Goal: Task Accomplishment & Management: Use online tool/utility

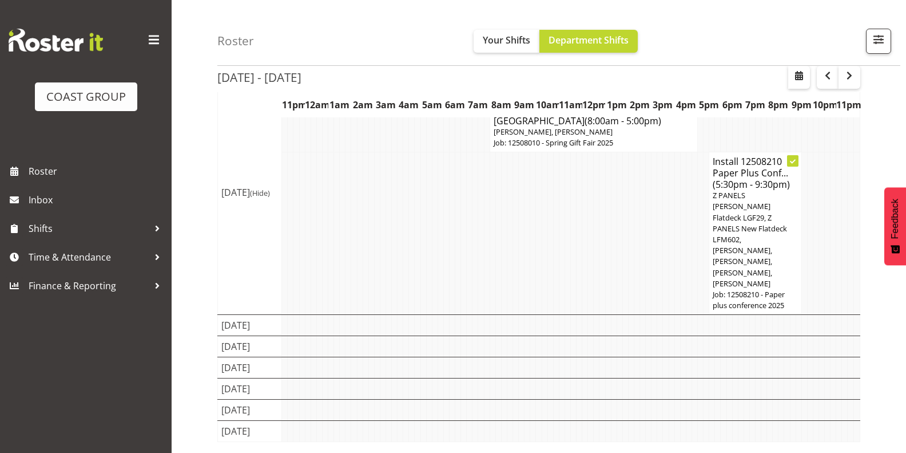
scroll to position [169, 0]
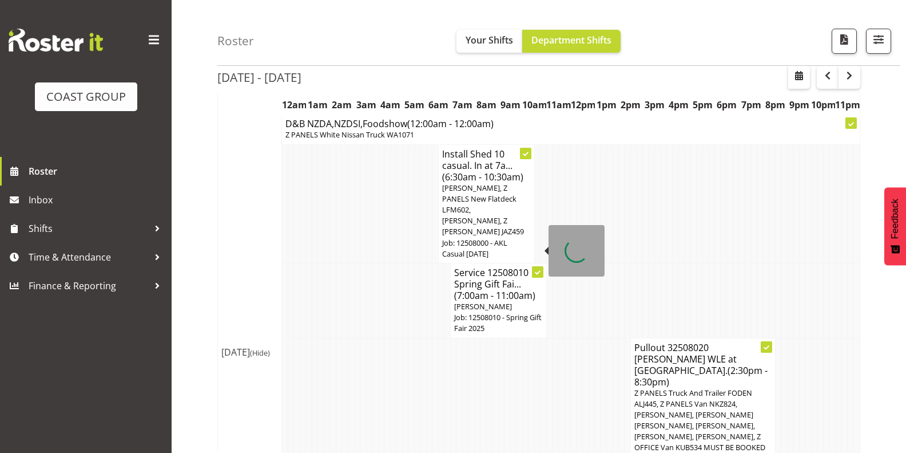
scroll to position [458, 0]
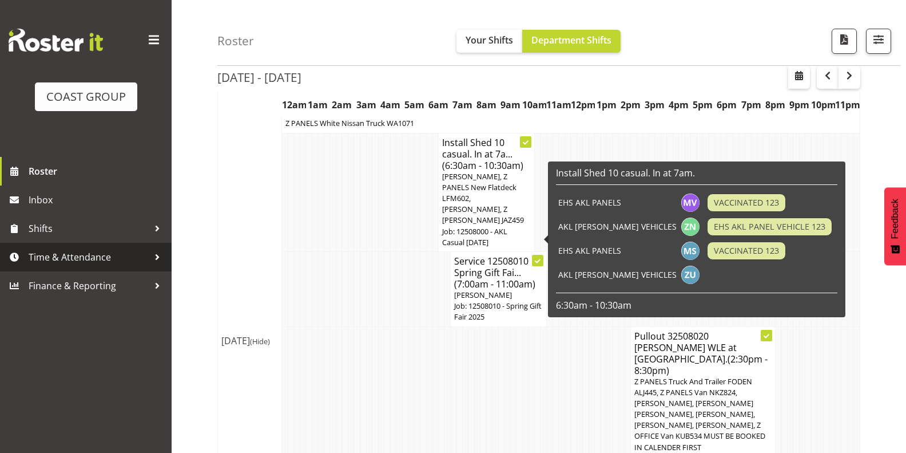
click at [62, 252] on span "Time & Attendance" at bounding box center [89, 256] width 120 height 17
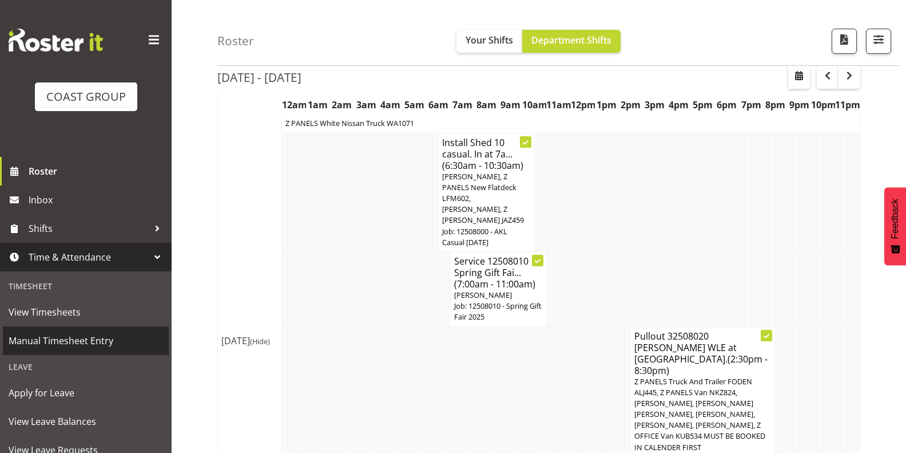
click at [87, 339] on span "Manual Timesheet Entry" at bounding box center [86, 340] width 154 height 17
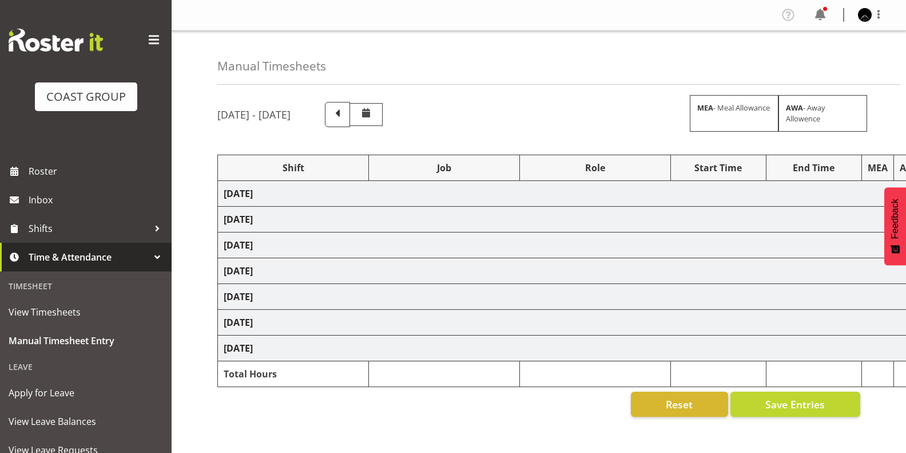
select select "78419"
select select "8514"
select select "78419"
select select "8514"
select select "78419"
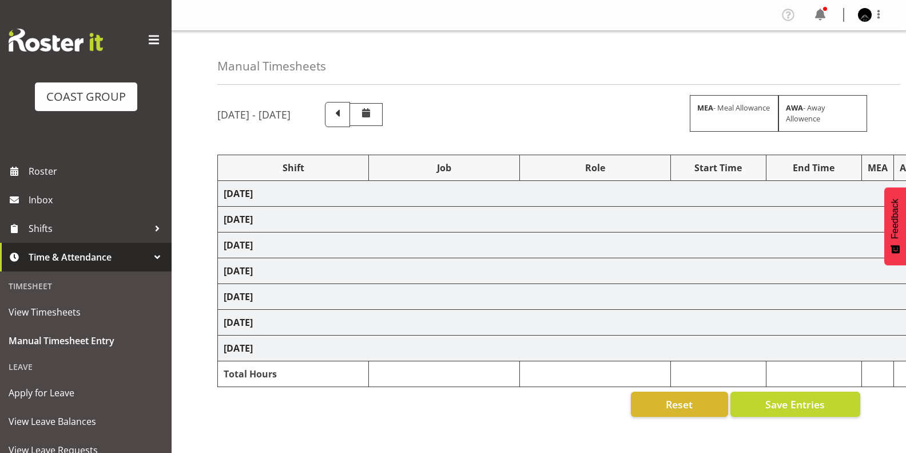
select select "8514"
select select "78419"
select select "8514"
select select "78419"
select select "8514"
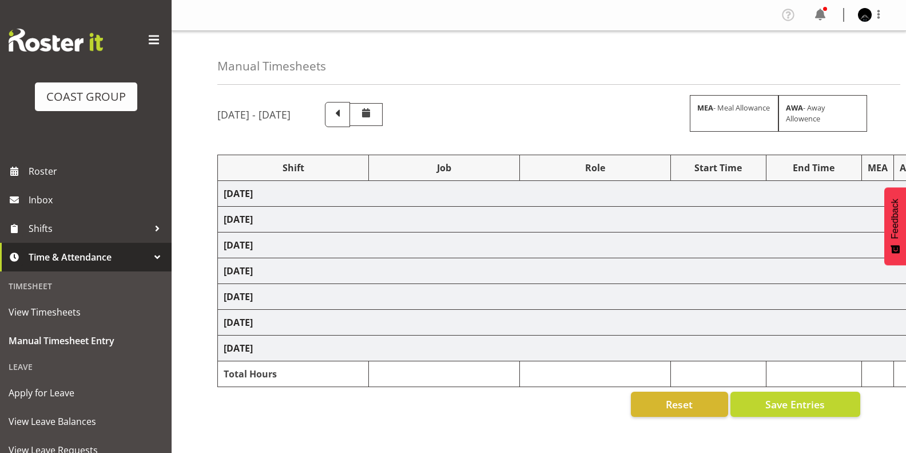
select select "78040"
select select "69"
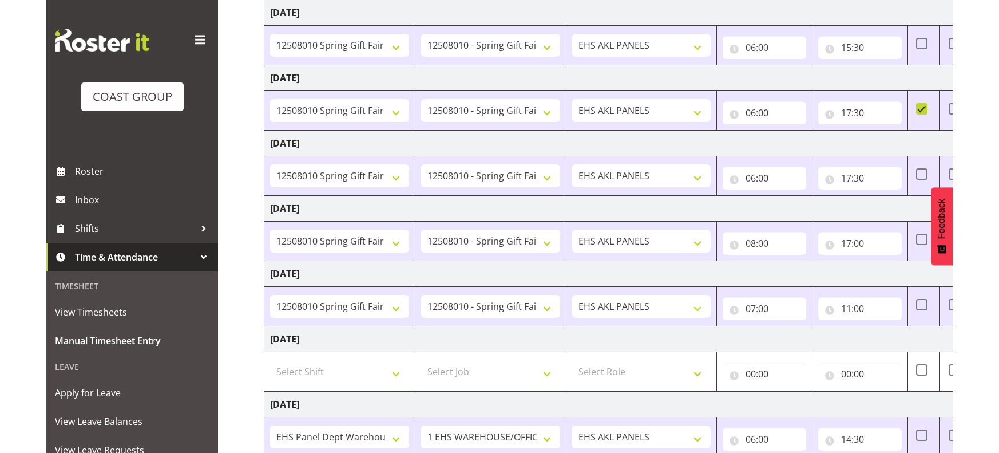
scroll to position [172, 0]
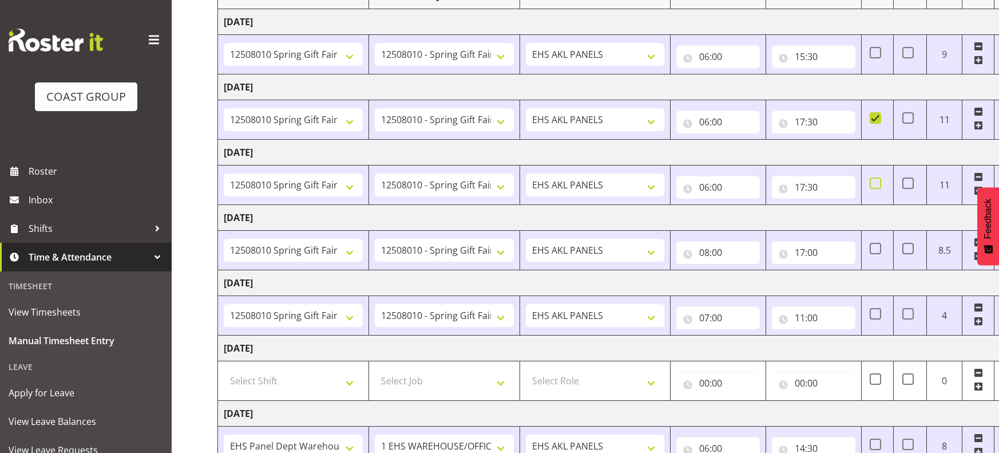
click at [879, 181] on span at bounding box center [875, 182] width 11 height 11
click at [877, 181] on input "checkbox" at bounding box center [873, 183] width 7 height 7
checkbox input "true"
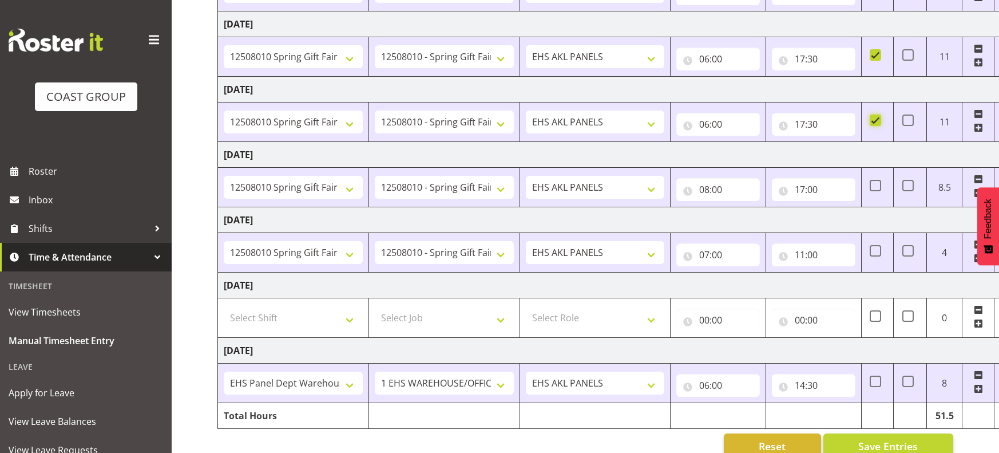
scroll to position [257, 0]
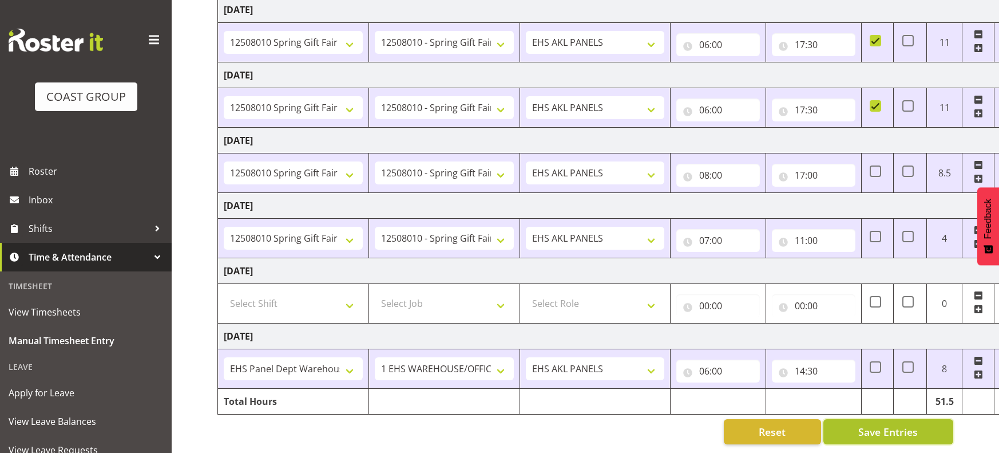
click at [899, 427] on span "Save Entries" at bounding box center [888, 431] width 60 height 15
